Goal: Task Accomplishment & Management: Manage account settings

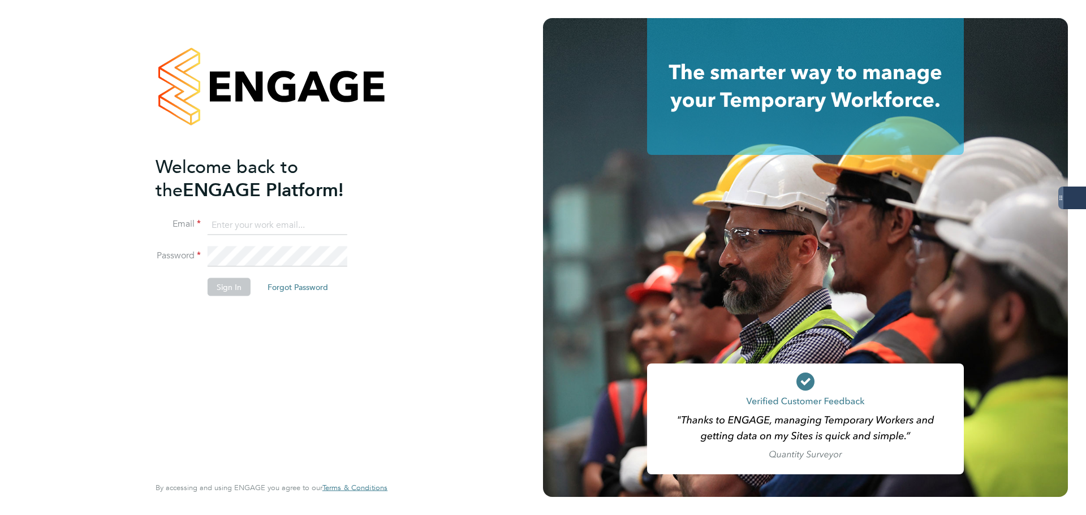
click at [338, 228] on keeper-lock "Open Keeper Popup" at bounding box center [337, 225] width 14 height 14
type input "oliver.jefferson@servicecare.org.uk"
click at [230, 284] on button "Sign In" at bounding box center [229, 287] width 43 height 18
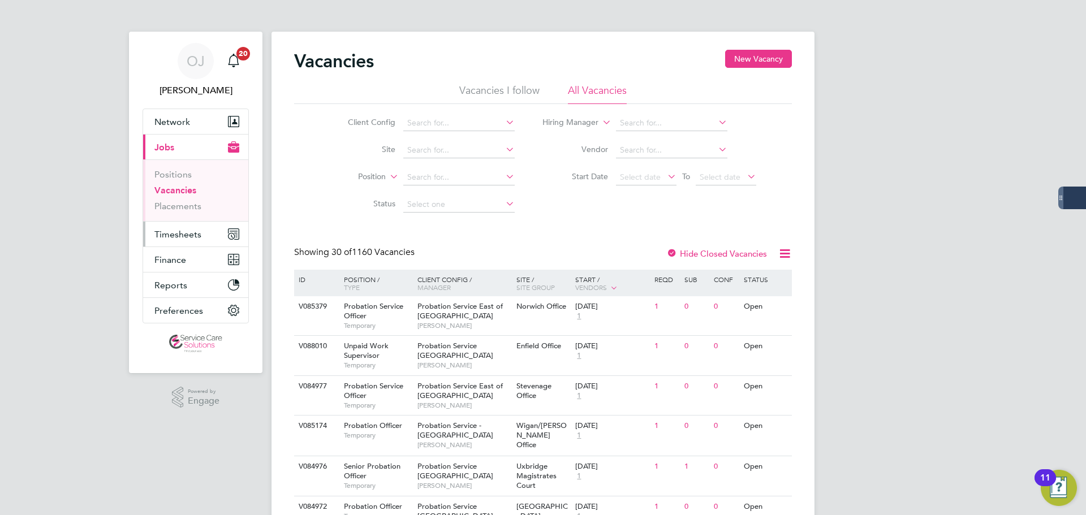
click at [178, 231] on span "Timesheets" at bounding box center [177, 234] width 47 height 11
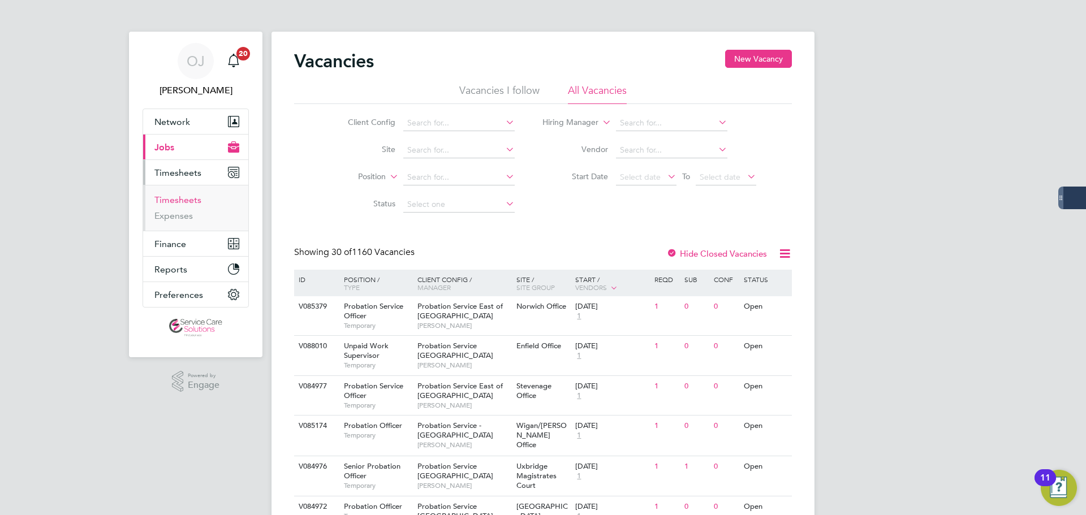
click at [191, 194] on ul "Timesheets Expenses" at bounding box center [195, 208] width 105 height 46
click at [192, 201] on link "Timesheets" at bounding box center [177, 200] width 47 height 11
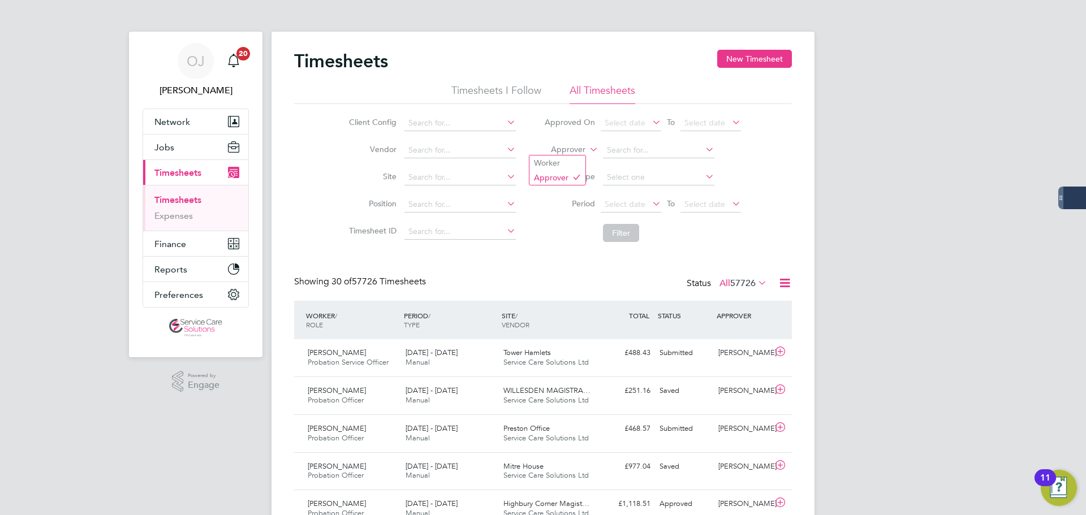
click at [576, 146] on label "Approver" at bounding box center [559, 149] width 51 height 11
click at [567, 158] on li "Worker" at bounding box center [557, 163] width 56 height 15
click at [638, 147] on input at bounding box center [658, 151] width 111 height 16
click at [655, 191] on li "[PERSON_NAME]" at bounding box center [672, 196] width 140 height 15
type input "[PERSON_NAME]"
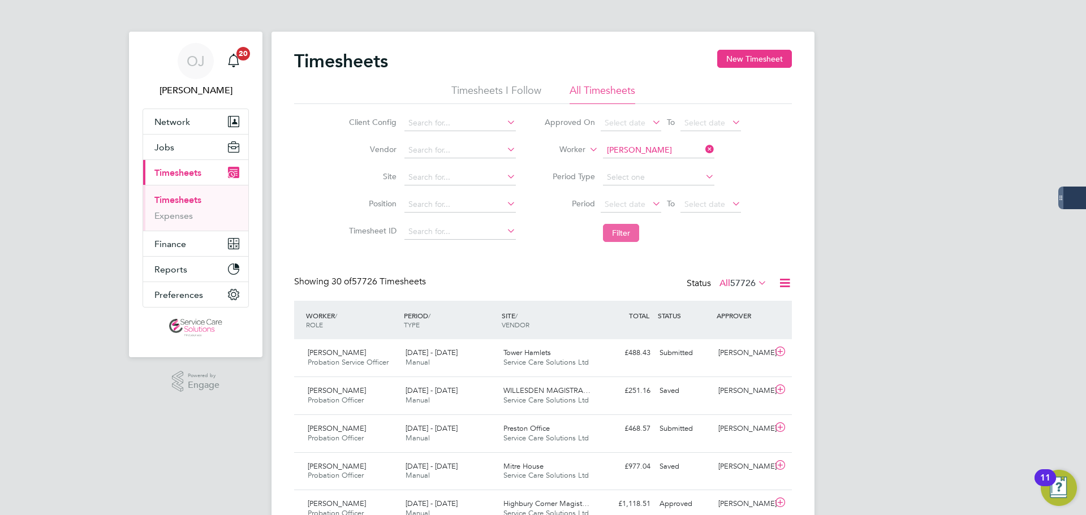
click at [620, 239] on button "Filter" at bounding box center [621, 233] width 36 height 18
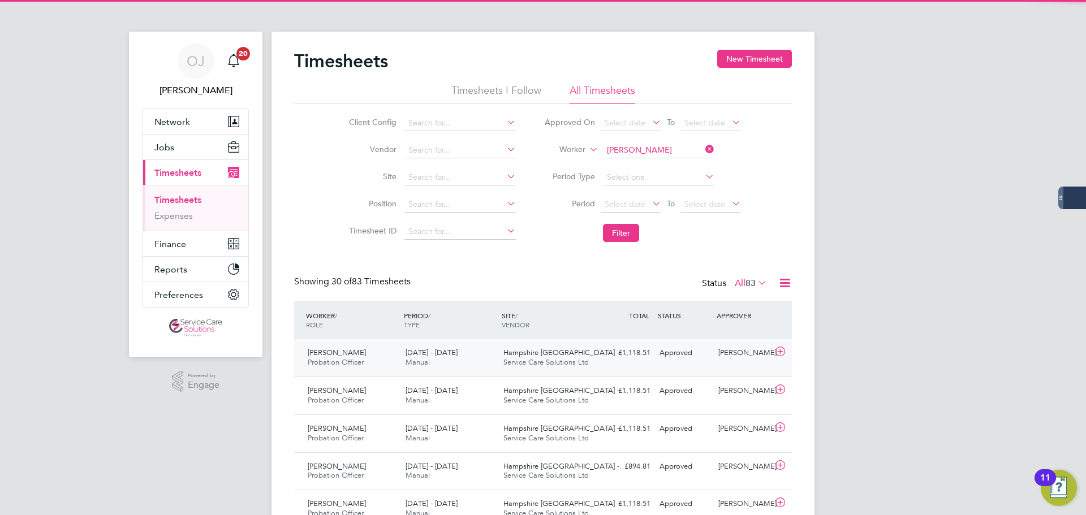
click at [473, 362] on div "[DATE] - [DATE] Manual" at bounding box center [450, 358] width 98 height 28
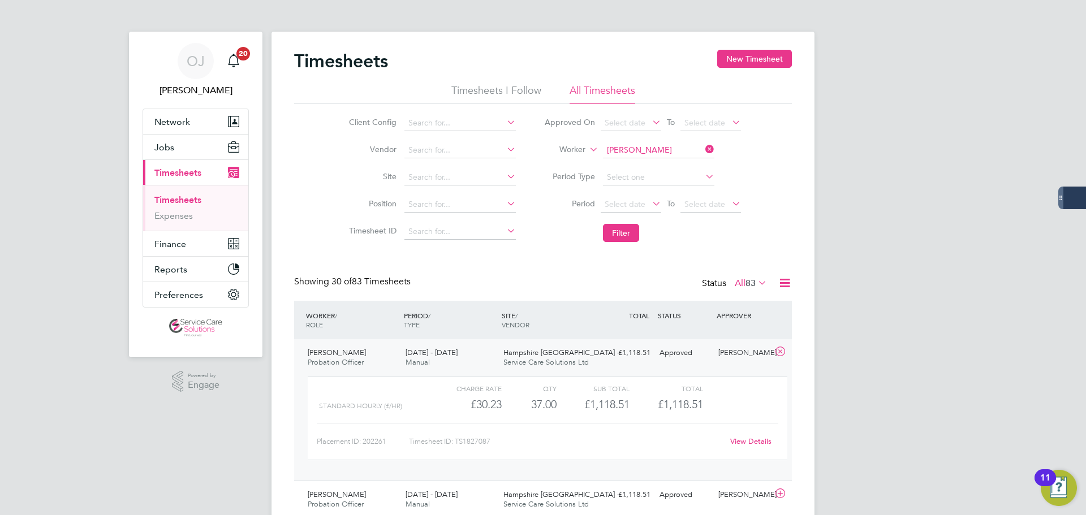
click at [749, 440] on link "View Details" at bounding box center [750, 442] width 41 height 10
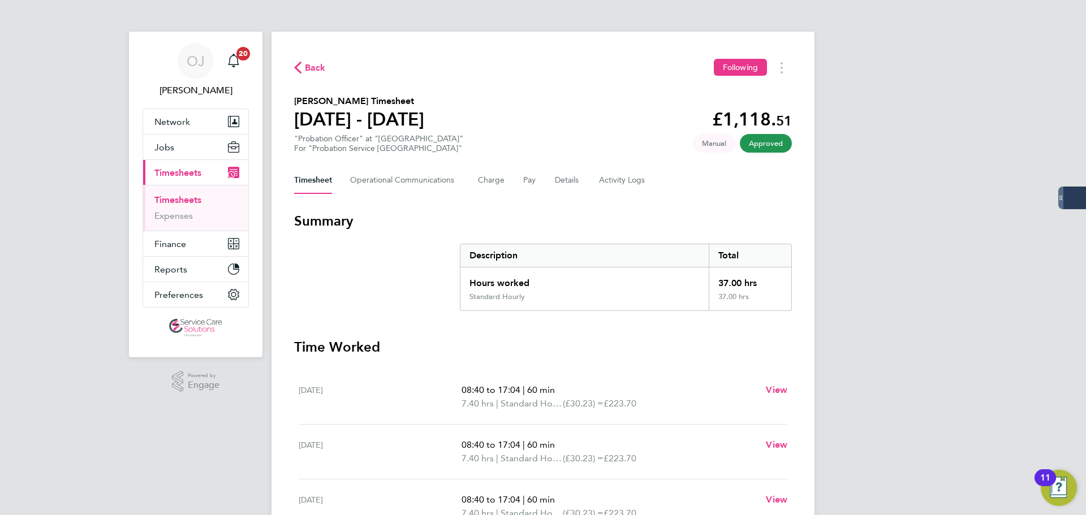
click at [781, 77] on div "Back Following Alexandra Blake's Timesheet 15 - 21 Sept 2025 £1,118. 51 "Probat…" at bounding box center [542, 420] width 543 height 776
click at [782, 72] on circle "Timesheets Menu" at bounding box center [781, 72] width 2 height 2
drag, startPoint x: 744, startPoint y: 98, endPoint x: 754, endPoint y: 94, distance: 10.9
click at [744, 98] on link "Download timesheet" at bounding box center [724, 92] width 136 height 23
